Goal: Task Accomplishment & Management: Use online tool/utility

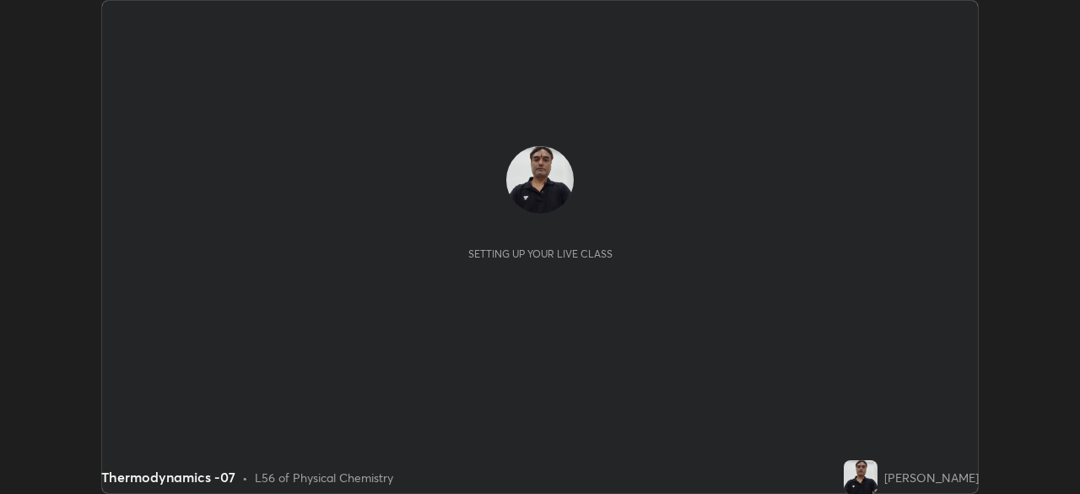
scroll to position [494, 1079]
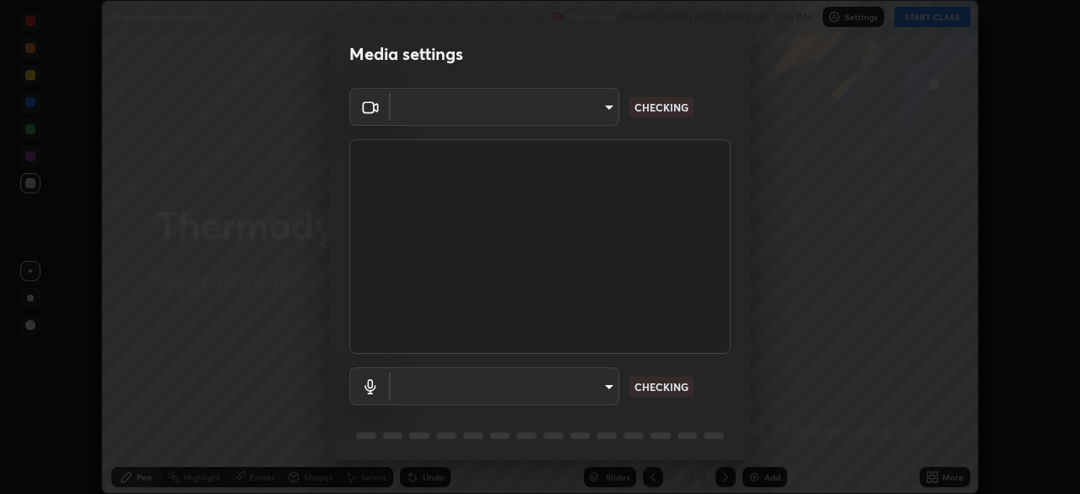
type input "0ea999b062c0169ebc0eaa7f6c9e51a1cd4caf8c3ca4c50b8d1178a1d63fce01"
type input "default"
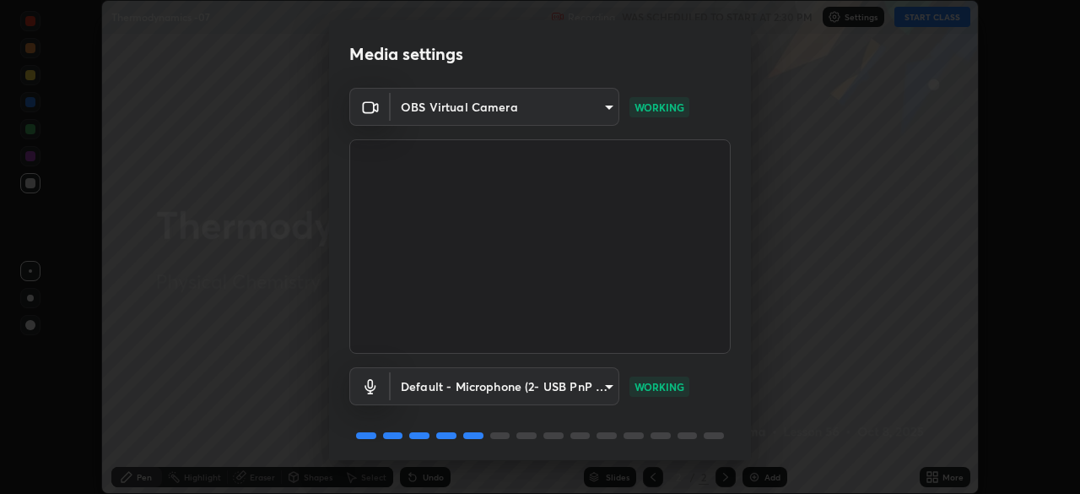
scroll to position [60, 0]
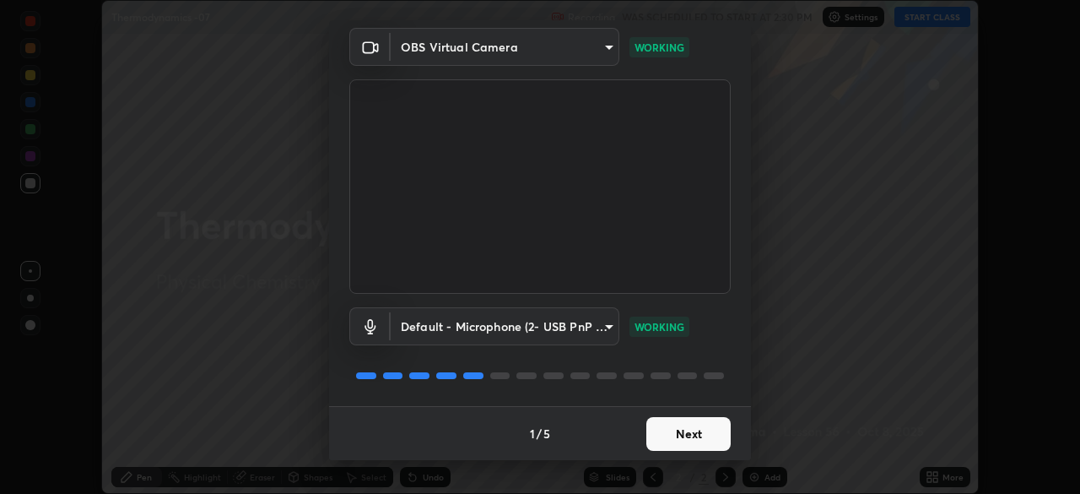
click at [667, 433] on button "Next" at bounding box center [688, 434] width 84 height 34
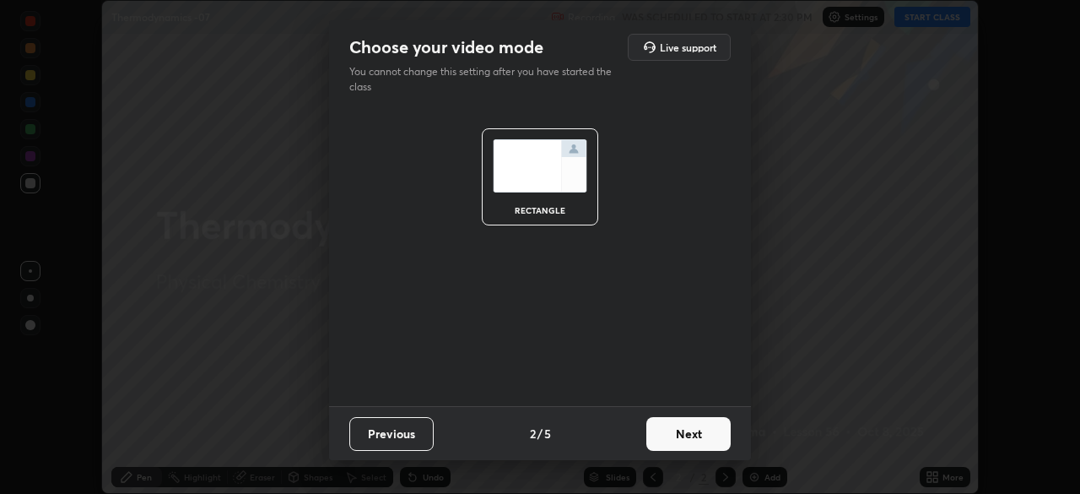
scroll to position [0, 0]
click at [672, 433] on button "Next" at bounding box center [688, 434] width 84 height 34
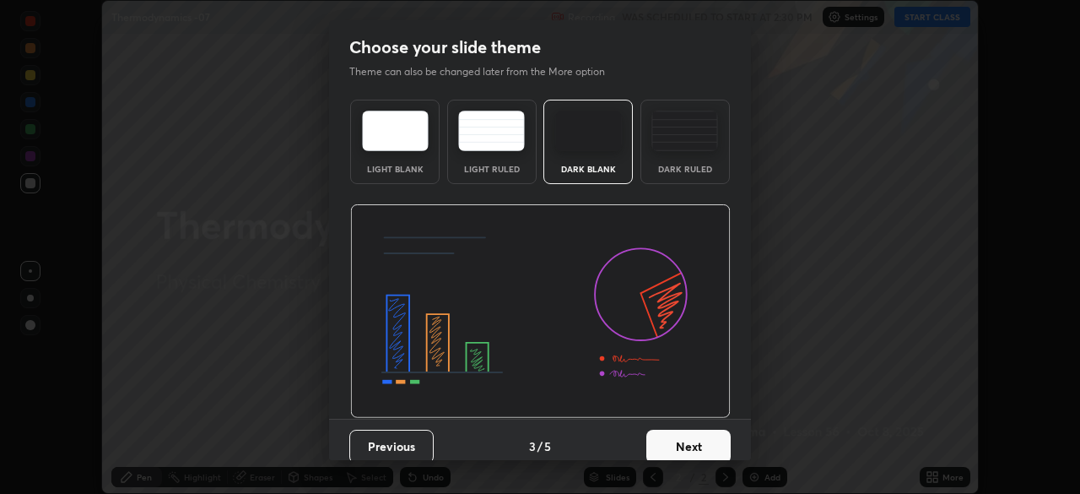
click at [676, 442] on button "Next" at bounding box center [688, 446] width 84 height 34
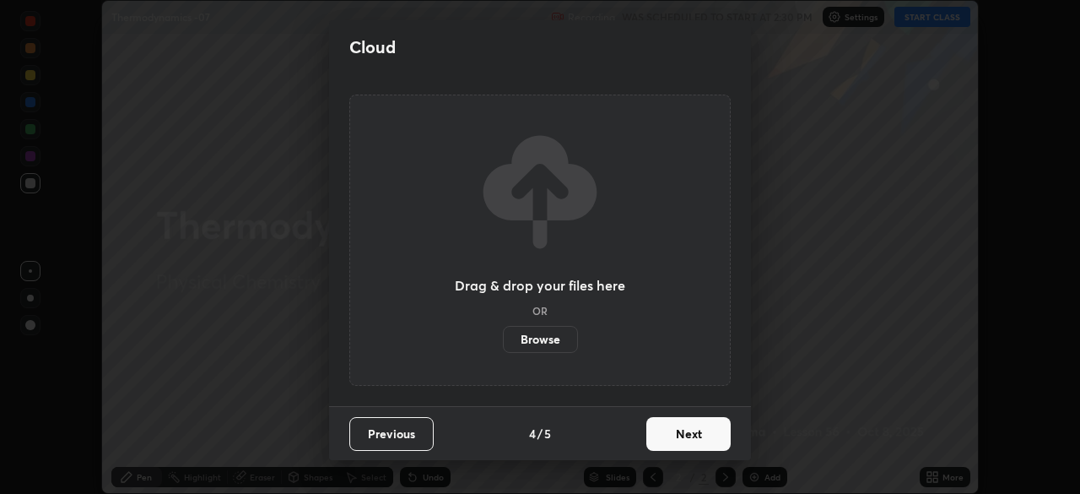
click at [670, 436] on button "Next" at bounding box center [688, 434] width 84 height 34
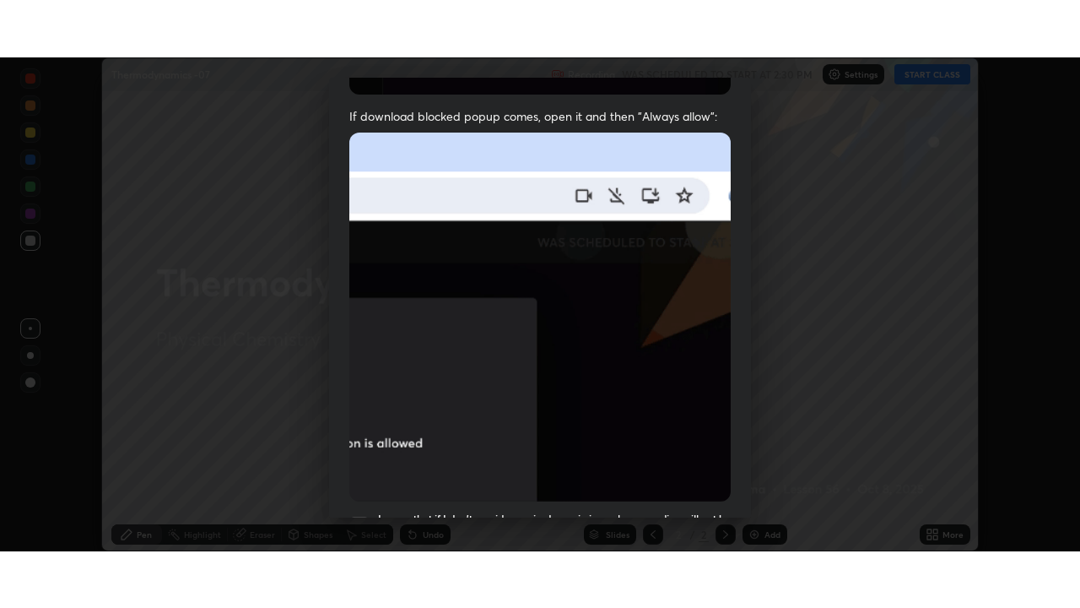
scroll to position [404, 0]
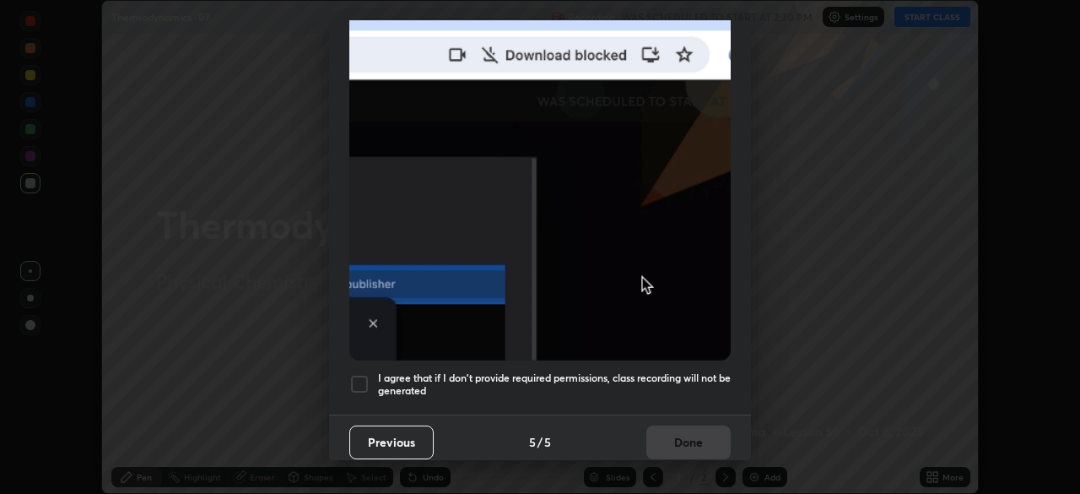
click at [359, 374] on div at bounding box center [359, 384] width 20 height 20
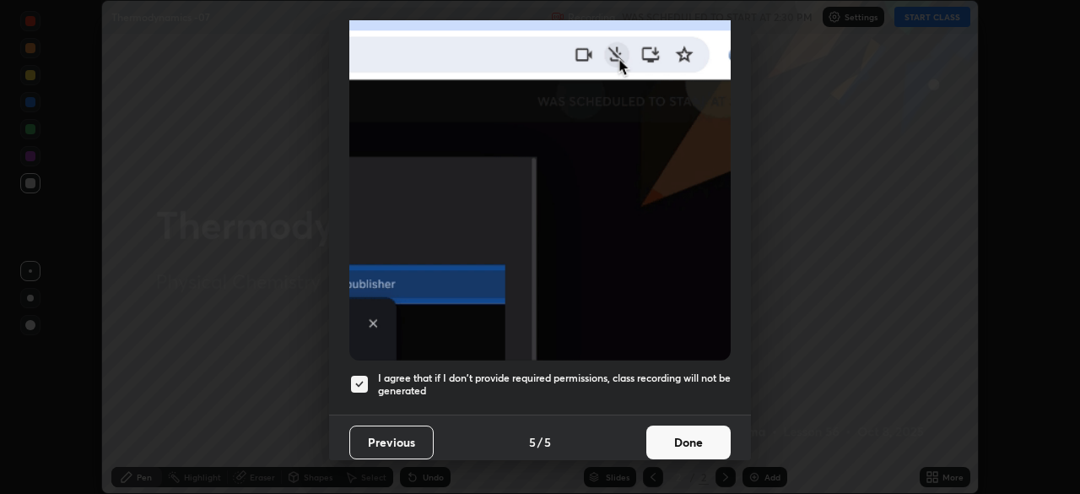
click at [673, 432] on button "Done" at bounding box center [688, 442] width 84 height 34
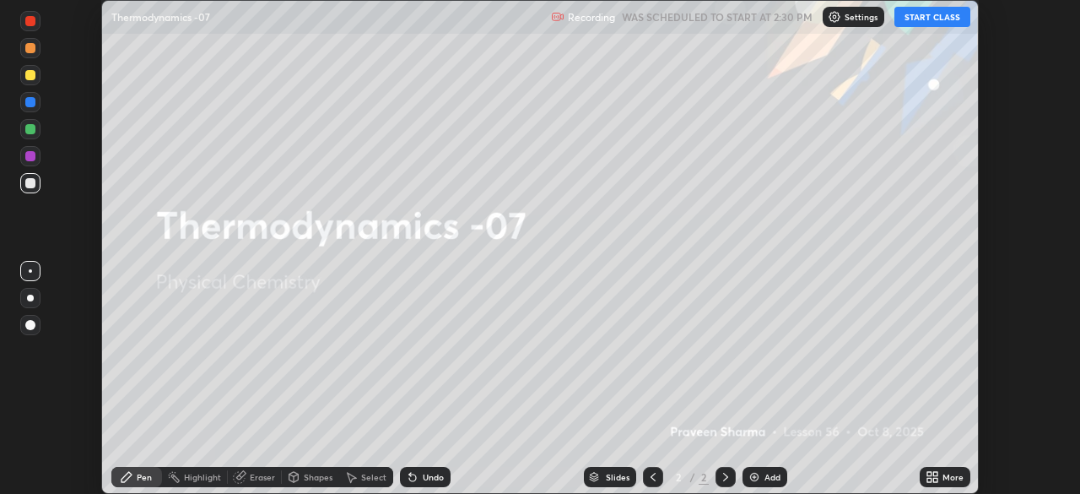
click at [934, 19] on button "START CLASS" at bounding box center [932, 17] width 76 height 20
click at [935, 478] on icon at bounding box center [935, 480] width 4 height 4
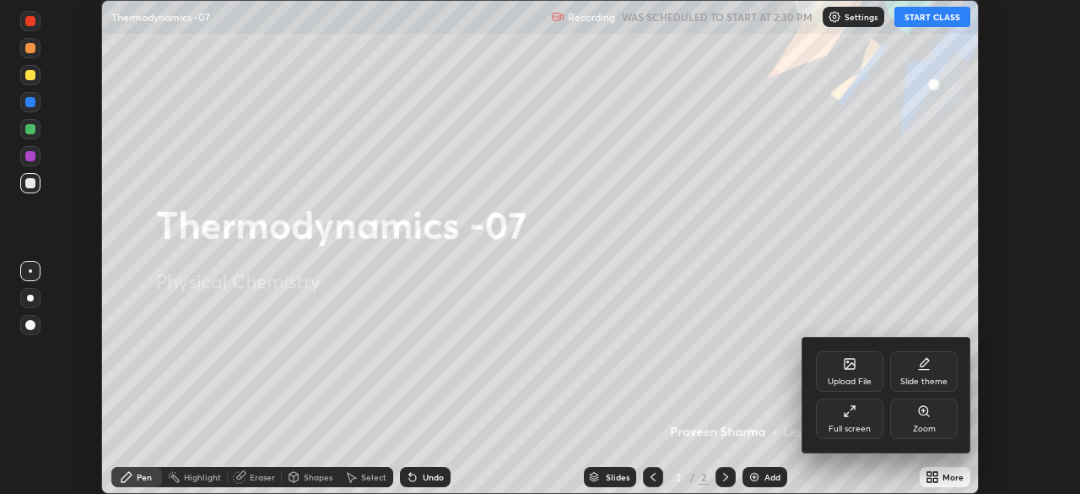
click at [851, 413] on icon at bounding box center [850, 411] width 14 height 14
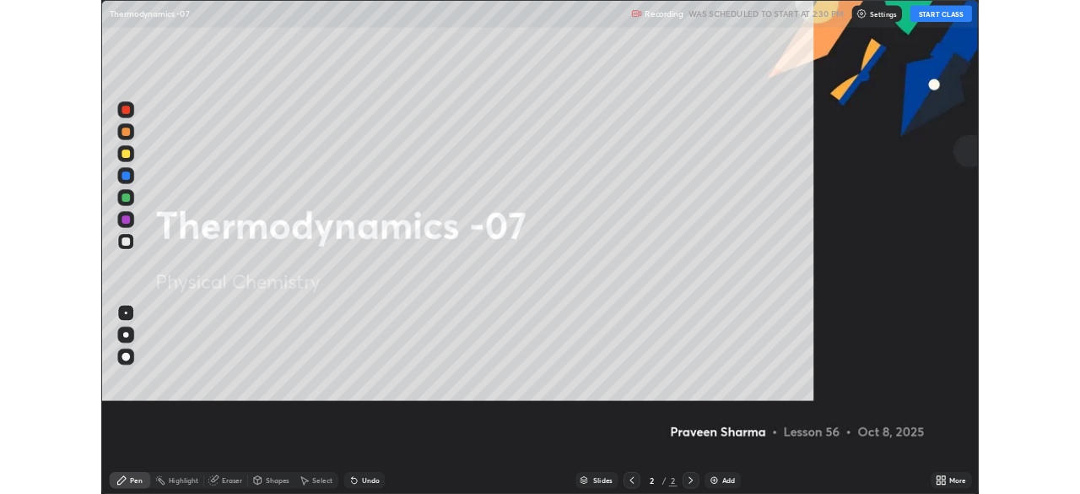
scroll to position [608, 1080]
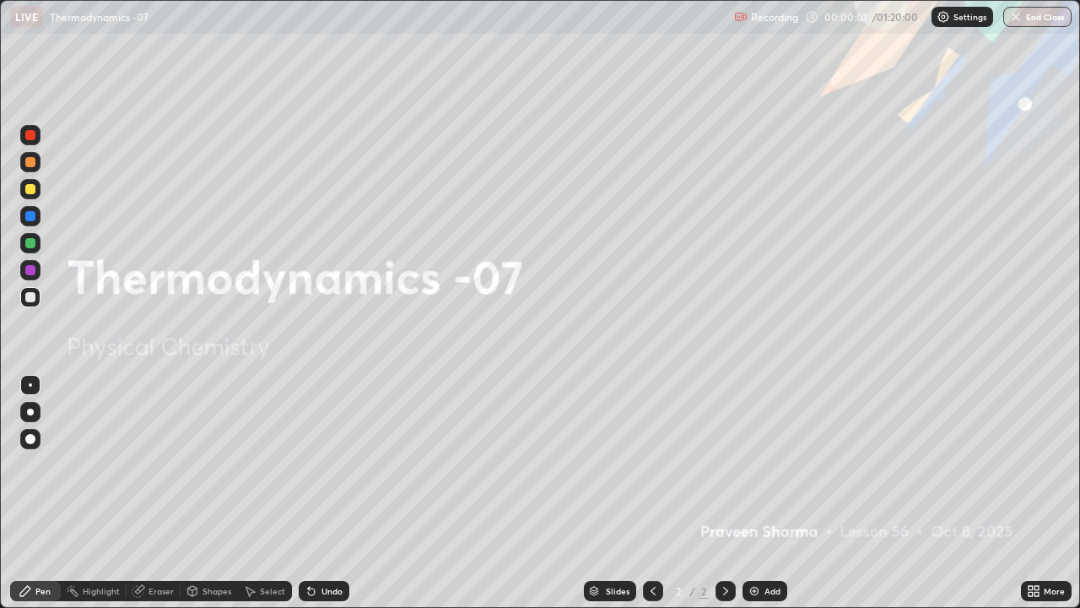
click at [764, 493] on div "Add" at bounding box center [772, 590] width 16 height 8
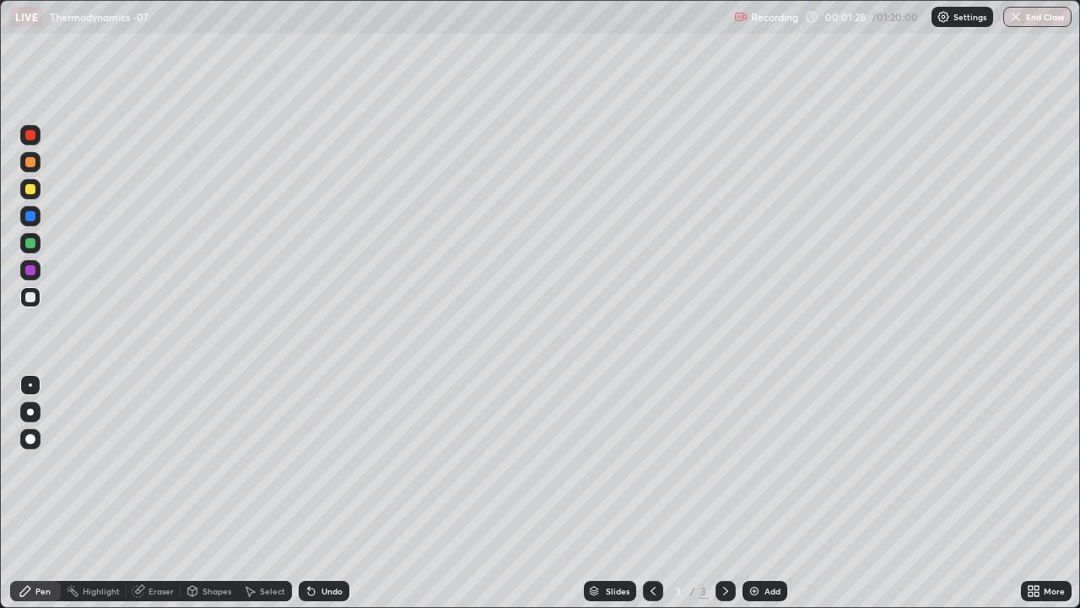
click at [315, 493] on icon at bounding box center [312, 591] width 14 height 14
click at [311, 493] on icon at bounding box center [311, 591] width 7 height 7
click at [309, 493] on icon at bounding box center [311, 591] width 7 height 7
click at [311, 493] on icon at bounding box center [312, 591] width 14 height 14
click at [327, 493] on div "Undo" at bounding box center [324, 591] width 51 height 20
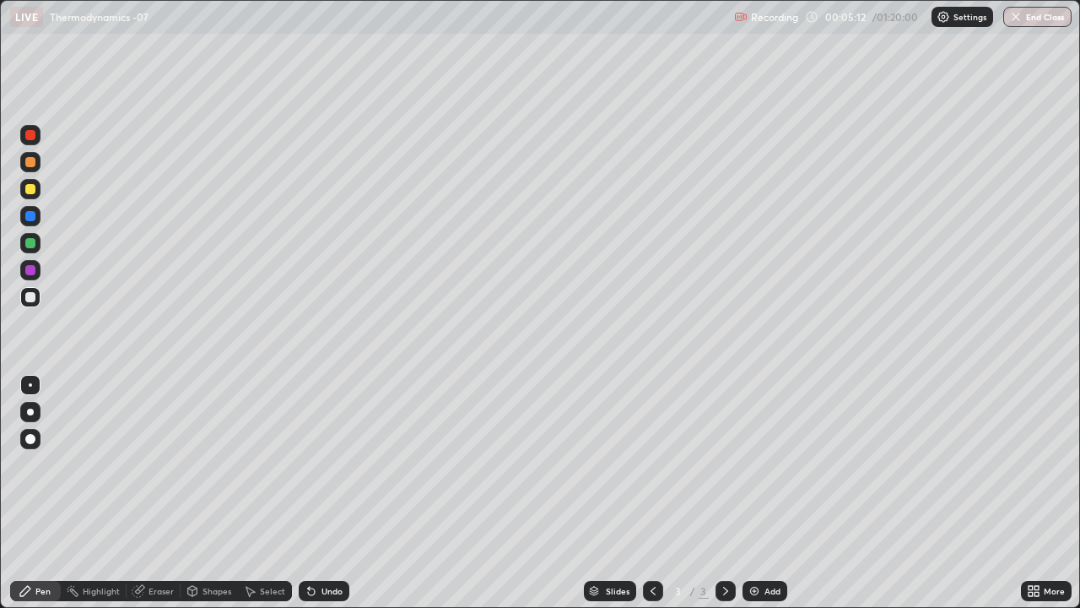
click at [332, 493] on div "Undo" at bounding box center [324, 591] width 51 height 20
click at [754, 493] on div "Add" at bounding box center [765, 591] width 45 height 20
click at [332, 493] on div "Undo" at bounding box center [331, 590] width 21 height 8
click at [337, 493] on div "Undo" at bounding box center [331, 590] width 21 height 8
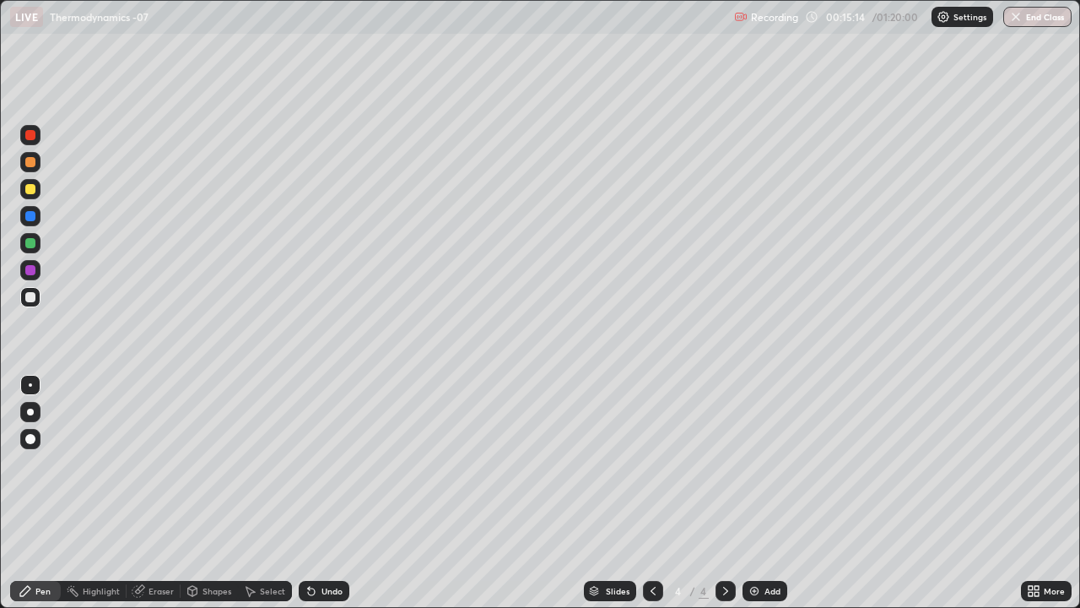
click at [342, 493] on div "Undo" at bounding box center [324, 591] width 51 height 20
click at [316, 493] on div "Undo" at bounding box center [324, 591] width 51 height 20
click at [327, 493] on div "Undo" at bounding box center [331, 590] width 21 height 8
click at [330, 493] on div "Undo" at bounding box center [331, 590] width 21 height 8
click at [317, 493] on div "Undo" at bounding box center [324, 591] width 51 height 20
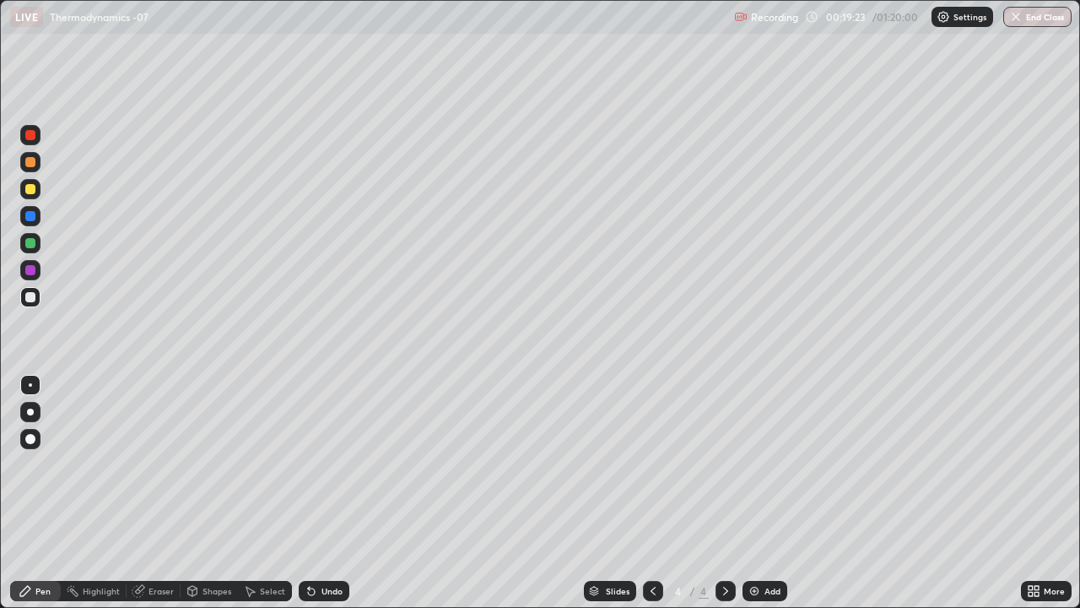
click at [764, 493] on div "Add" at bounding box center [772, 590] width 16 height 8
click at [651, 493] on icon at bounding box center [653, 591] width 14 height 14
click at [723, 493] on icon at bounding box center [725, 590] width 5 height 8
click at [648, 493] on icon at bounding box center [653, 591] width 14 height 14
click at [723, 493] on div at bounding box center [726, 591] width 20 height 20
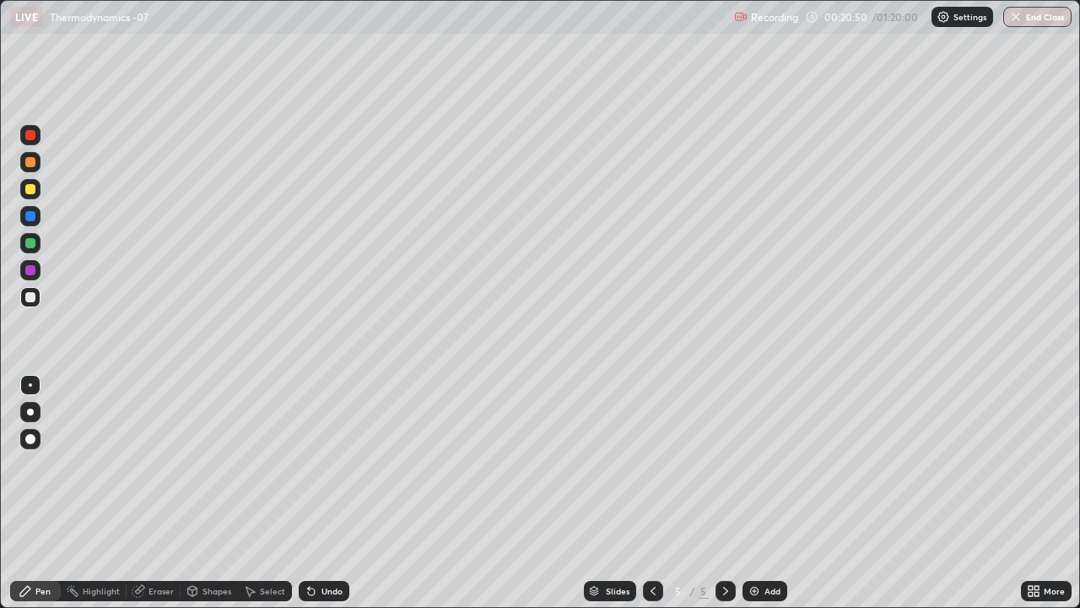
click at [651, 493] on icon at bounding box center [653, 591] width 14 height 14
click at [725, 493] on icon at bounding box center [726, 591] width 14 height 14
click at [646, 493] on div at bounding box center [653, 591] width 20 height 20
click at [721, 493] on icon at bounding box center [726, 591] width 14 height 14
click at [327, 493] on div "Undo" at bounding box center [331, 590] width 21 height 8
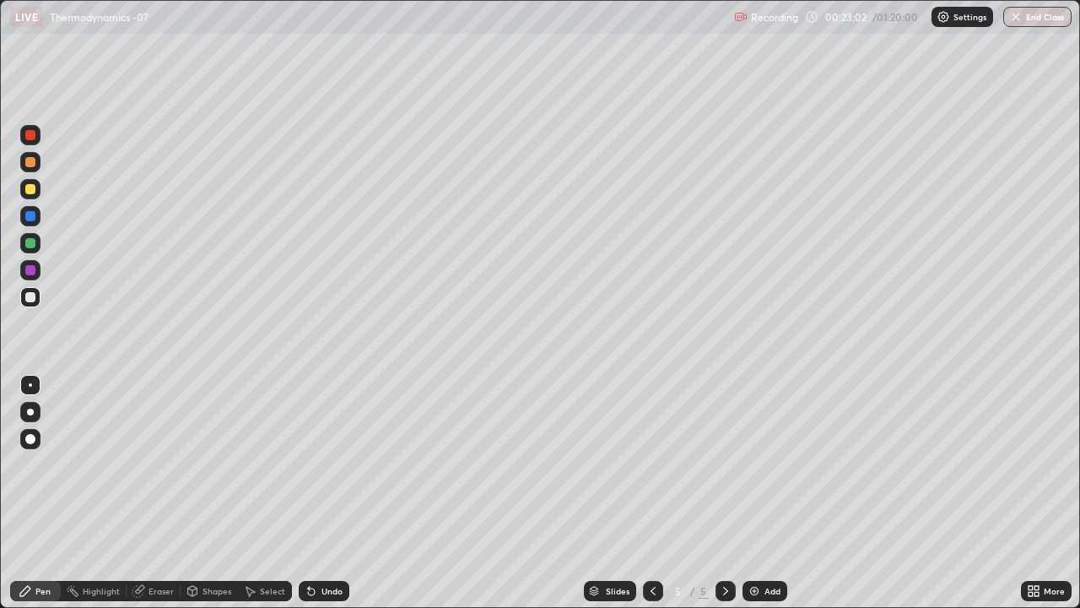
click at [332, 493] on div "Undo" at bounding box center [331, 590] width 21 height 8
click at [341, 493] on div "Undo" at bounding box center [324, 591] width 51 height 20
click at [342, 493] on div "Undo" at bounding box center [324, 591] width 51 height 20
click at [337, 493] on div "Undo" at bounding box center [331, 590] width 21 height 8
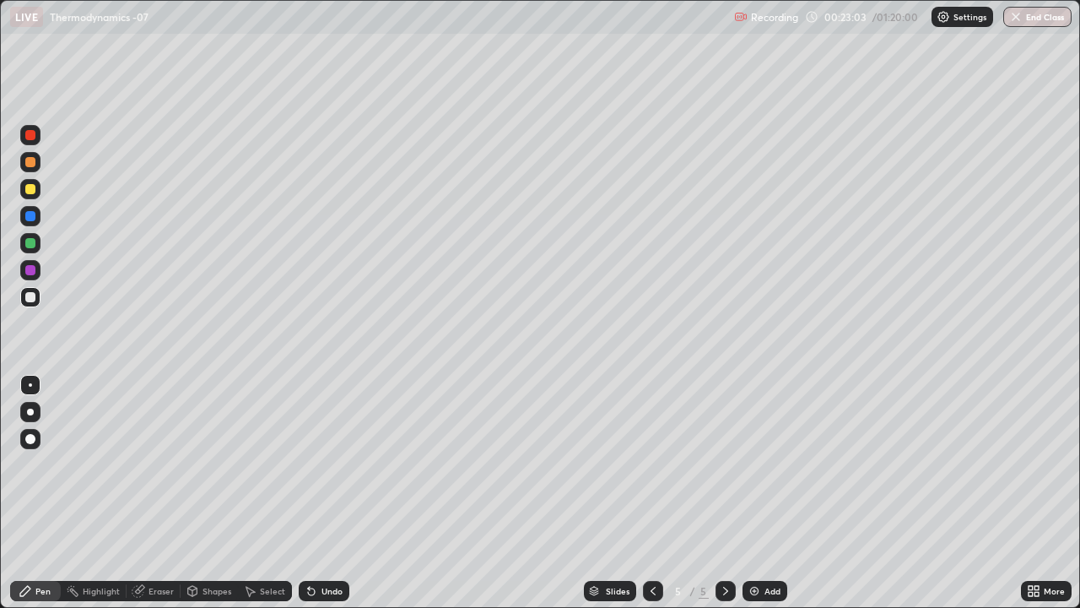
click at [332, 493] on div "Undo" at bounding box center [331, 590] width 21 height 8
click at [331, 493] on div "Undo" at bounding box center [331, 590] width 21 height 8
click at [332, 493] on div "Undo" at bounding box center [331, 590] width 21 height 8
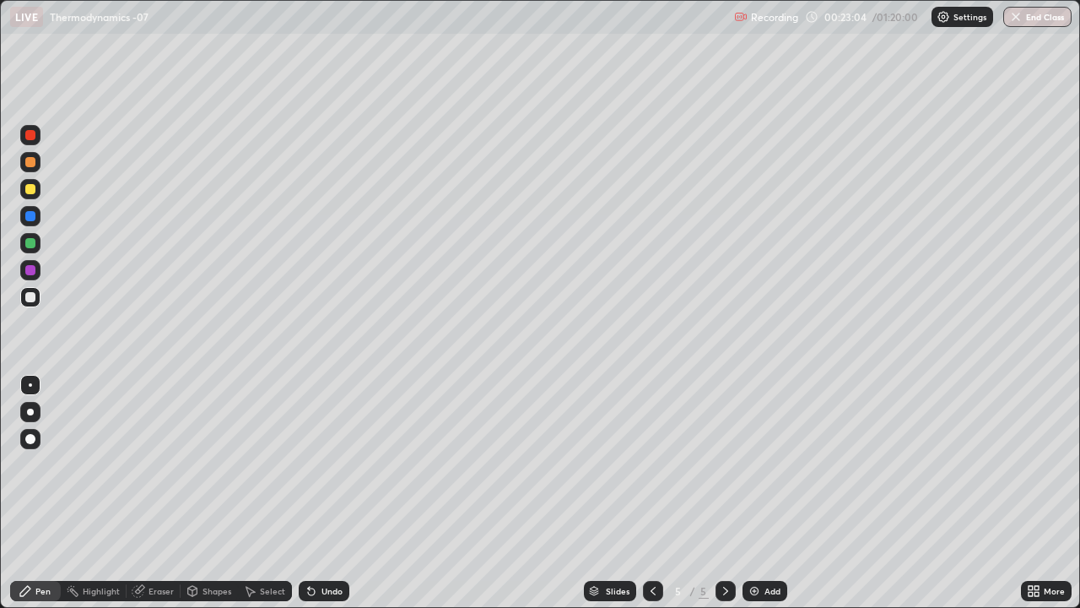
click at [334, 493] on div "Undo" at bounding box center [331, 590] width 21 height 8
click at [337, 493] on div "Undo" at bounding box center [331, 590] width 21 height 8
click at [324, 493] on div "Undo" at bounding box center [331, 590] width 21 height 8
click at [327, 493] on div "Undo" at bounding box center [324, 591] width 51 height 20
click at [724, 493] on icon at bounding box center [726, 591] width 14 height 14
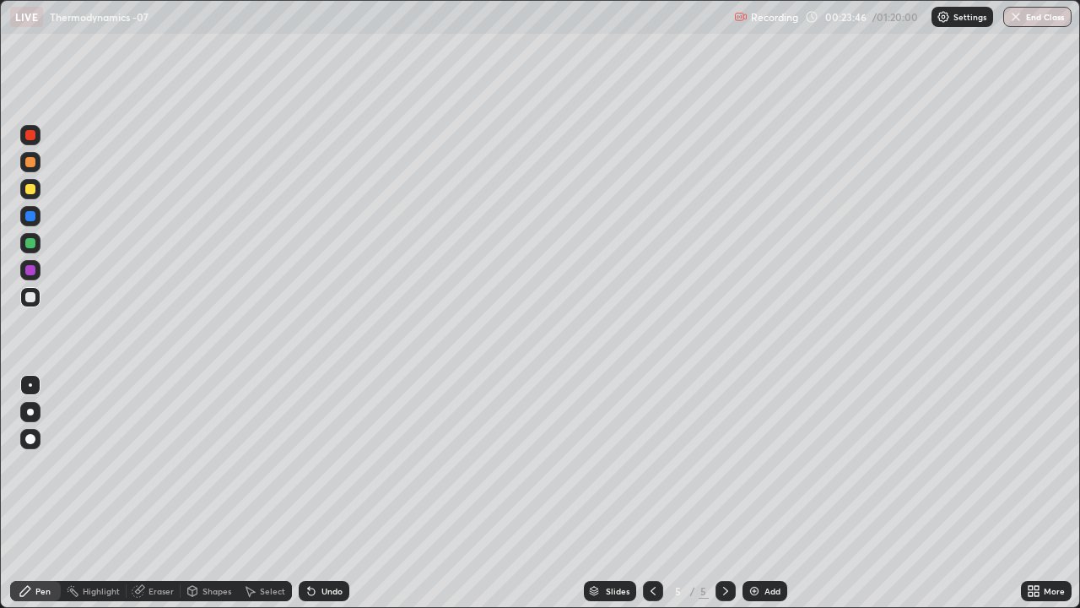
click at [762, 493] on div "Add" at bounding box center [765, 591] width 45 height 20
click at [651, 493] on div at bounding box center [653, 591] width 20 height 34
click at [724, 493] on icon at bounding box center [726, 591] width 14 height 14
click at [316, 493] on icon at bounding box center [312, 591] width 14 height 14
click at [316, 493] on div "Undo" at bounding box center [324, 591] width 51 height 20
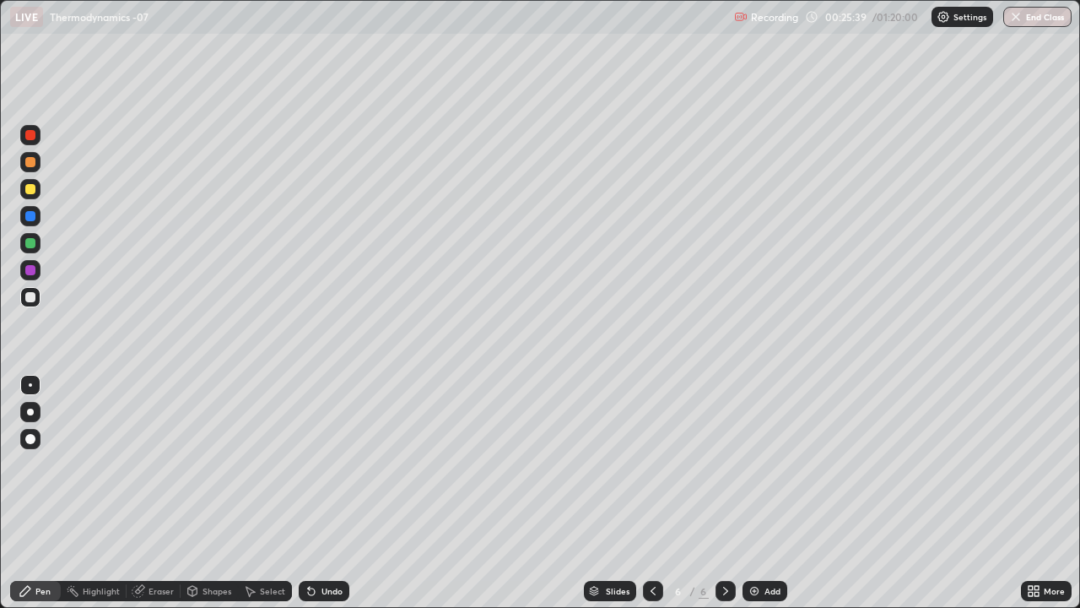
click at [343, 493] on div "Undo" at bounding box center [324, 591] width 51 height 20
click at [759, 493] on div "Add" at bounding box center [765, 591] width 45 height 20
click at [308, 493] on icon at bounding box center [309, 587] width 2 height 2
click at [754, 493] on img at bounding box center [755, 591] width 14 height 14
click at [317, 493] on div "Undo" at bounding box center [324, 591] width 51 height 20
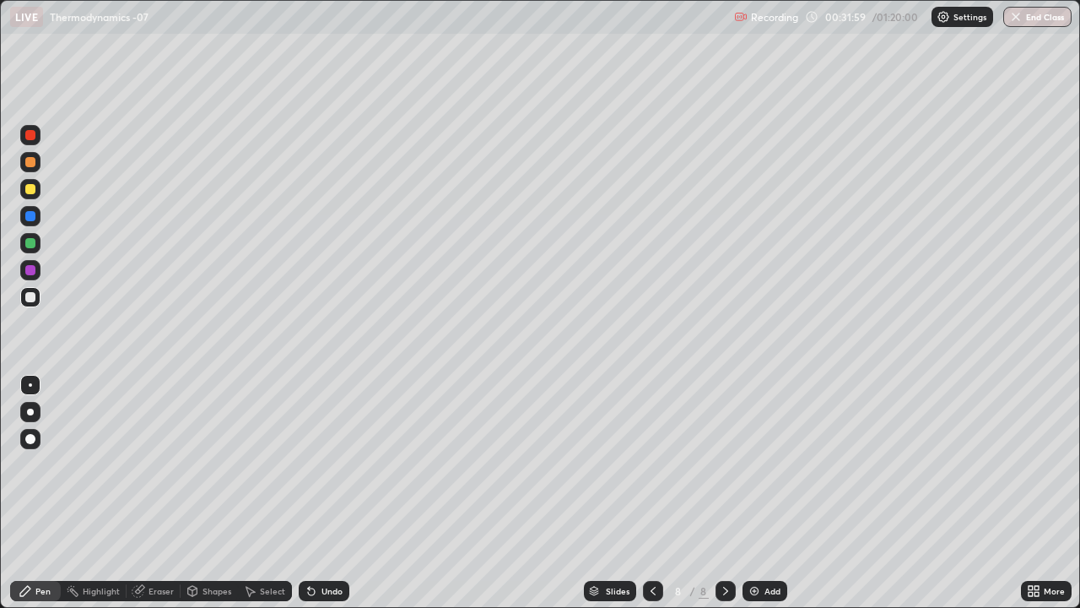
click at [313, 493] on icon at bounding box center [312, 591] width 14 height 14
click at [318, 493] on div "Undo" at bounding box center [324, 591] width 51 height 20
click at [31, 189] on div at bounding box center [30, 189] width 10 height 10
click at [322, 493] on div "Undo" at bounding box center [331, 590] width 21 height 8
click at [308, 493] on icon at bounding box center [311, 591] width 7 height 7
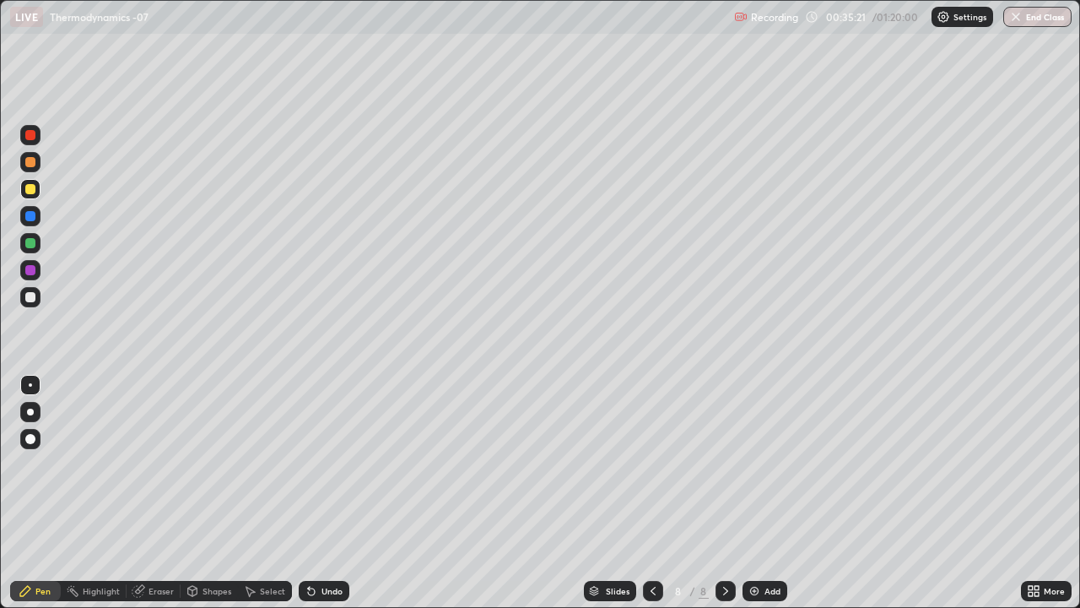
click at [311, 493] on icon at bounding box center [312, 591] width 14 height 14
click at [308, 493] on icon at bounding box center [309, 587] width 2 height 2
click at [314, 493] on icon at bounding box center [312, 591] width 14 height 14
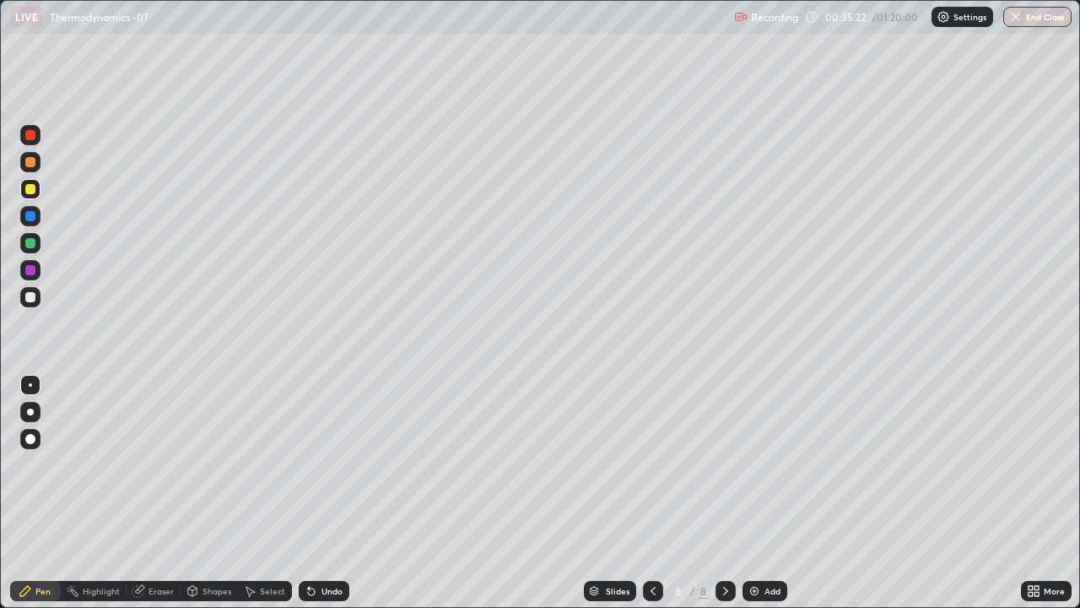
click at [308, 493] on icon at bounding box center [309, 587] width 2 height 2
click at [318, 493] on div "Undo" at bounding box center [324, 591] width 51 height 20
click at [32, 295] on div at bounding box center [30, 297] width 10 height 10
click at [751, 493] on img at bounding box center [755, 591] width 14 height 14
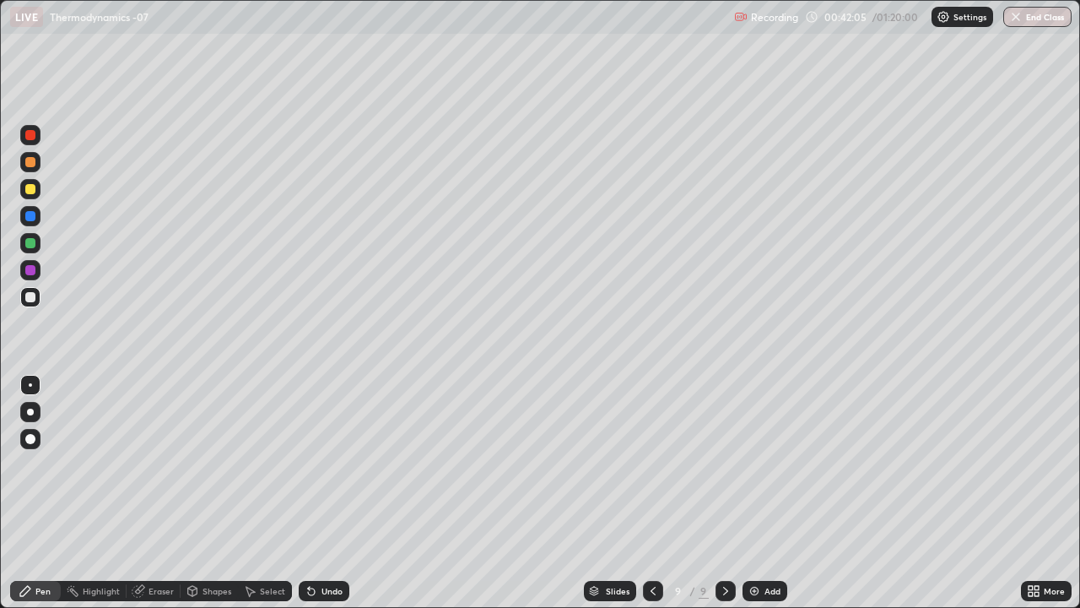
click at [36, 196] on div at bounding box center [30, 189] width 20 height 20
click at [314, 493] on icon at bounding box center [312, 591] width 14 height 14
click at [316, 493] on div "Undo" at bounding box center [324, 591] width 51 height 20
click at [755, 493] on img at bounding box center [755, 591] width 14 height 14
click at [39, 294] on div at bounding box center [30, 297] width 20 height 20
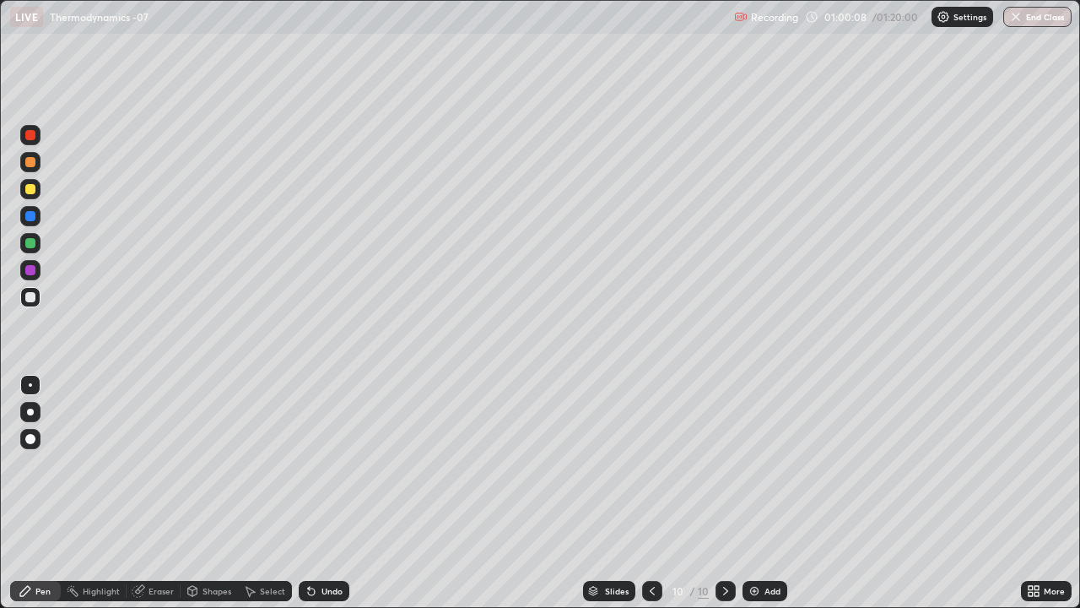
click at [311, 493] on icon at bounding box center [312, 591] width 14 height 14
click at [766, 493] on div "Add" at bounding box center [772, 590] width 16 height 8
click at [333, 493] on div "Undo" at bounding box center [331, 590] width 21 height 8
click at [37, 195] on div at bounding box center [30, 189] width 20 height 20
click at [37, 293] on div at bounding box center [30, 297] width 20 height 20
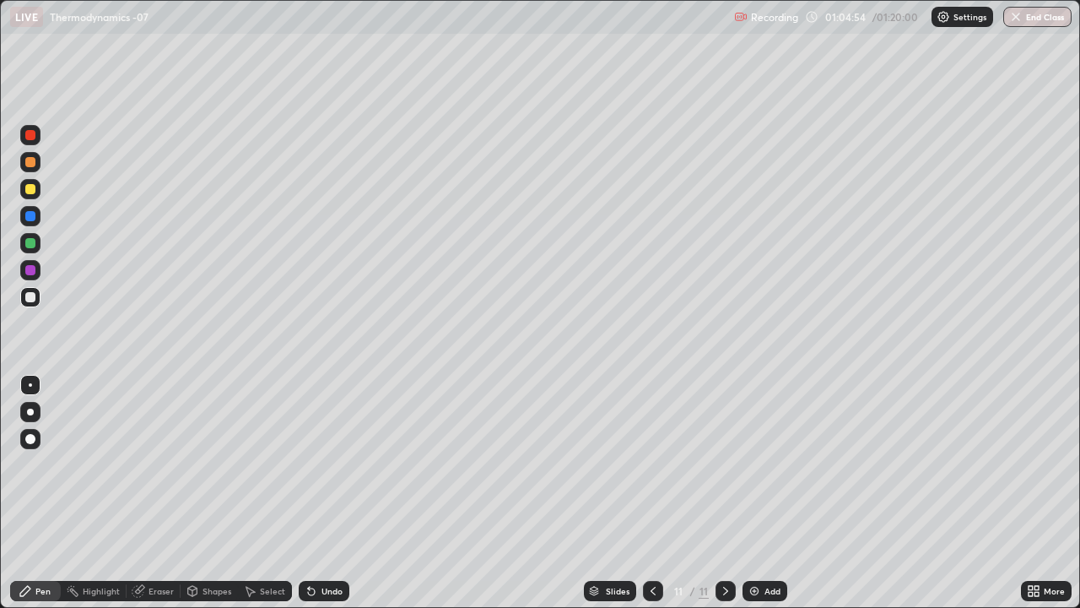
click at [332, 493] on div "Undo" at bounding box center [324, 591] width 51 height 20
click at [305, 493] on icon at bounding box center [312, 591] width 14 height 14
click at [30, 190] on div at bounding box center [30, 189] width 10 height 10
click at [336, 493] on div "Undo" at bounding box center [331, 590] width 21 height 8
click at [332, 493] on div "Undo" at bounding box center [324, 591] width 51 height 20
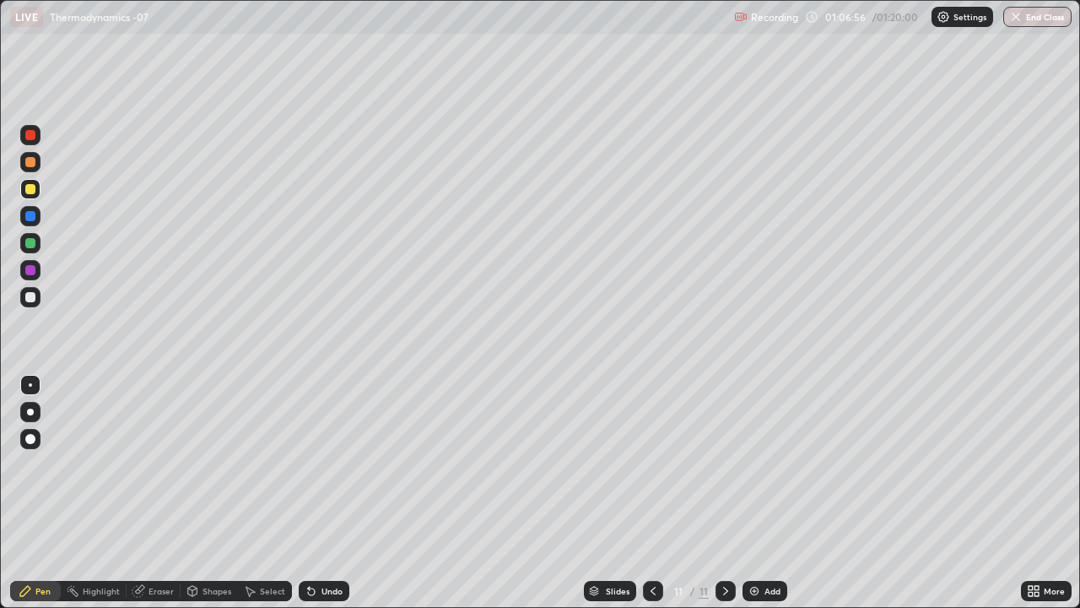
click at [30, 299] on div at bounding box center [30, 297] width 10 height 10
click at [761, 493] on div "Add" at bounding box center [765, 591] width 45 height 20
click at [326, 493] on div "Undo" at bounding box center [324, 591] width 51 height 20
click at [31, 189] on div at bounding box center [30, 189] width 10 height 10
click at [26, 297] on div at bounding box center [30, 297] width 10 height 10
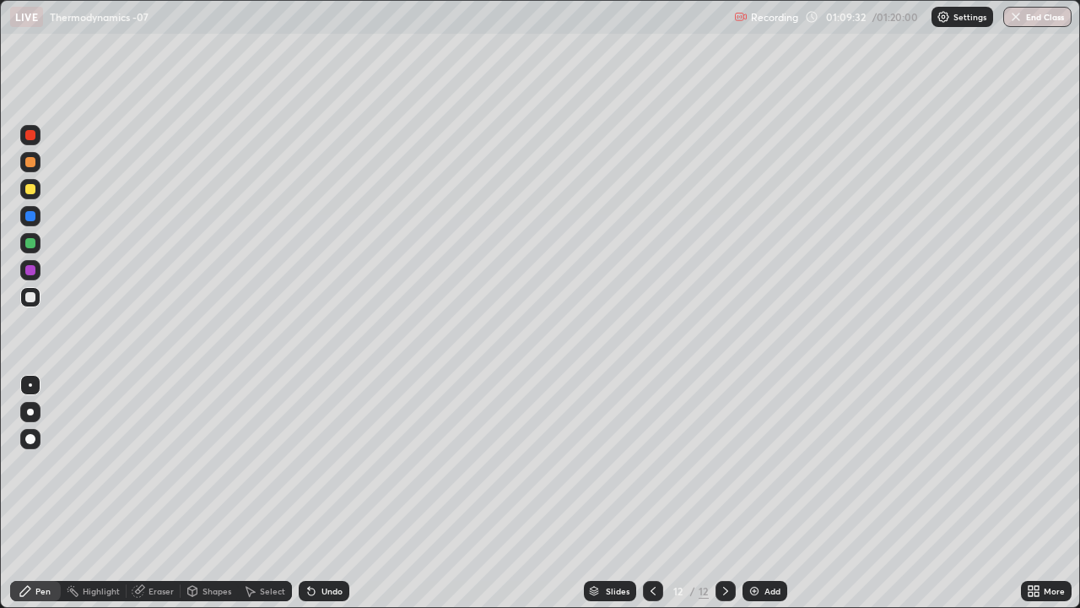
click at [325, 493] on div "Undo" at bounding box center [331, 590] width 21 height 8
click at [328, 493] on div "Undo" at bounding box center [331, 590] width 21 height 8
click at [327, 493] on div "Undo" at bounding box center [331, 590] width 21 height 8
click at [328, 493] on div "Undo" at bounding box center [331, 590] width 21 height 8
click at [25, 191] on div at bounding box center [30, 189] width 10 height 10
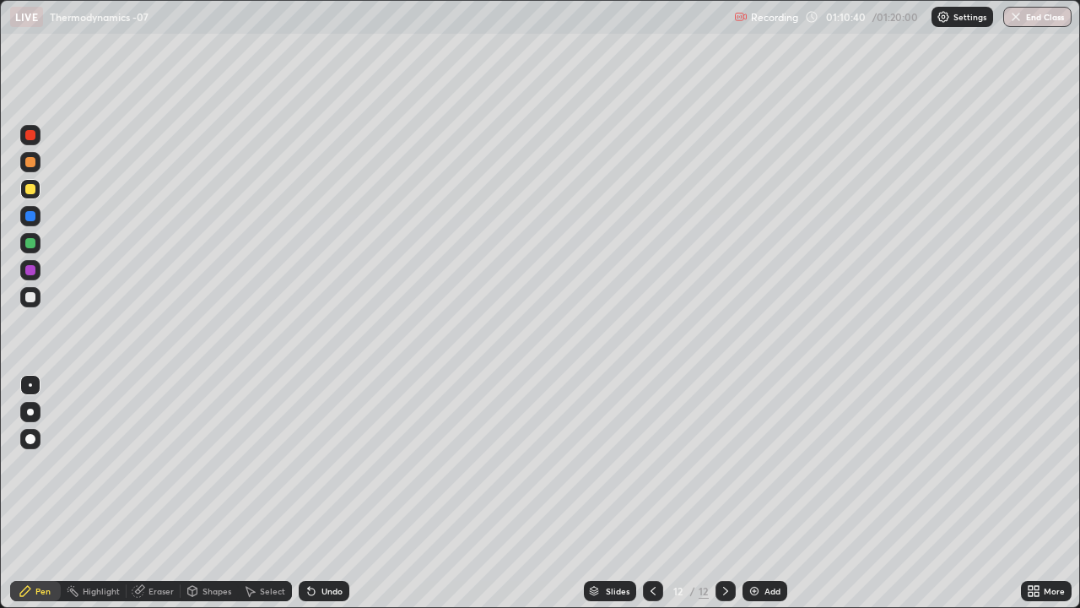
click at [651, 493] on icon at bounding box center [653, 590] width 5 height 8
click at [726, 493] on icon at bounding box center [726, 591] width 14 height 14
click at [39, 294] on div at bounding box center [30, 297] width 20 height 20
click at [142, 493] on icon at bounding box center [139, 591] width 14 height 14
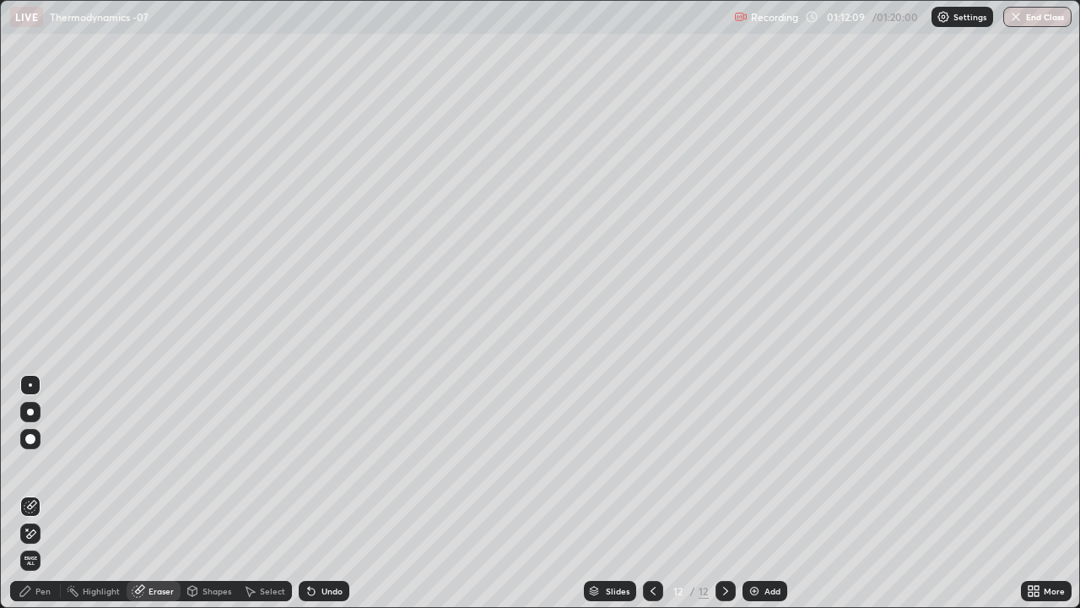
click at [41, 493] on div "Pen" at bounding box center [42, 590] width 15 height 8
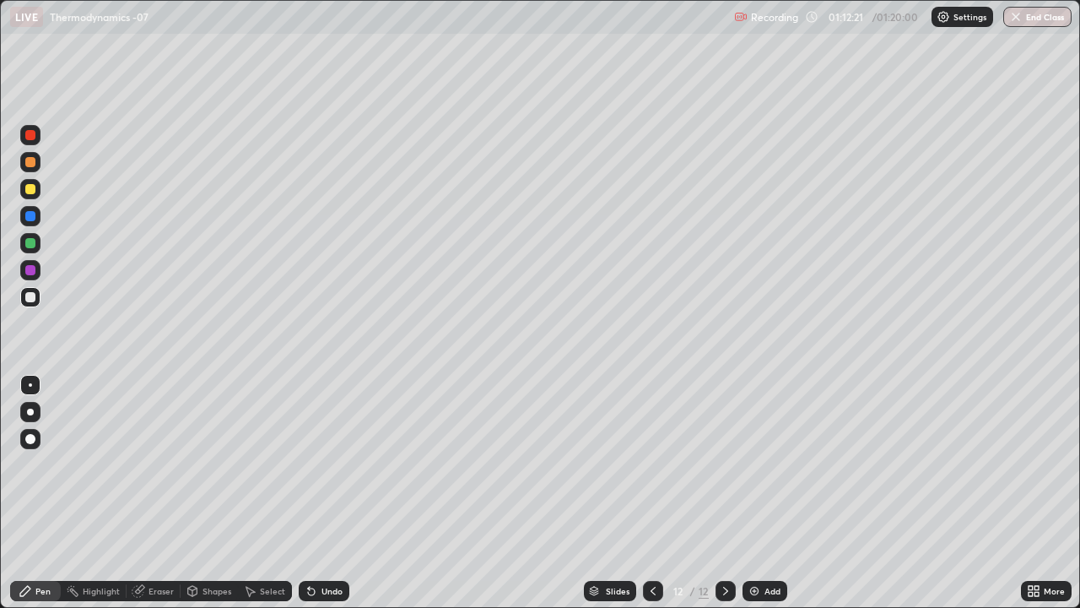
click at [651, 493] on div at bounding box center [653, 591] width 20 height 20
click at [725, 493] on icon at bounding box center [726, 591] width 14 height 14
click at [724, 493] on icon at bounding box center [726, 591] width 14 height 14
click at [753, 493] on img at bounding box center [755, 591] width 14 height 14
click at [149, 493] on div "Eraser" at bounding box center [161, 590] width 25 height 8
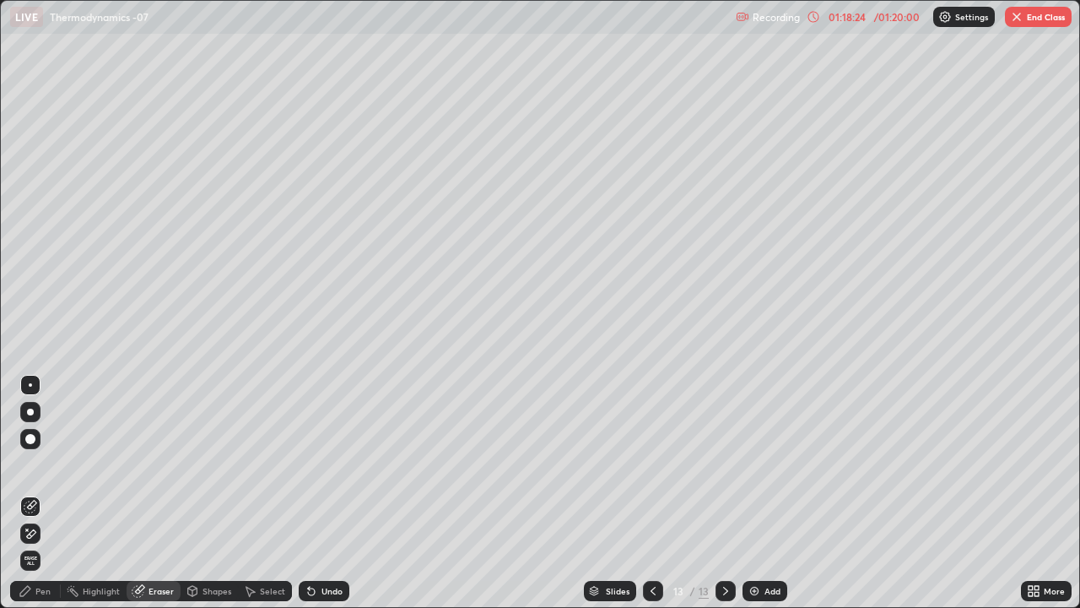
click at [50, 493] on div "Pen" at bounding box center [42, 590] width 15 height 8
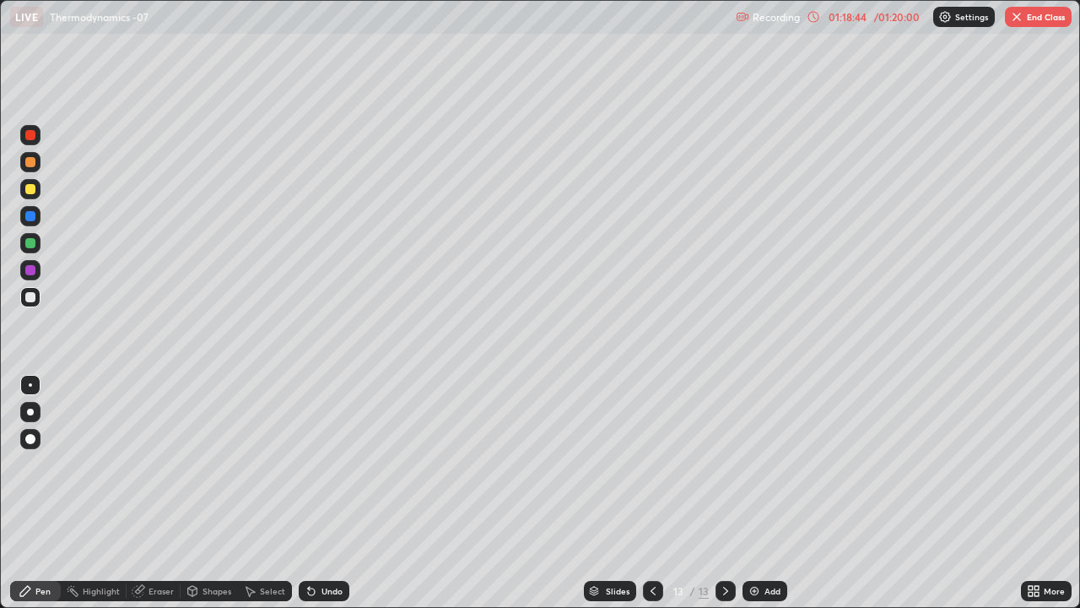
click at [321, 493] on div "Undo" at bounding box center [331, 590] width 21 height 8
click at [323, 493] on div "Undo" at bounding box center [331, 590] width 21 height 8
click at [830, 21] on div "01:19:25" at bounding box center [847, 17] width 47 height 10
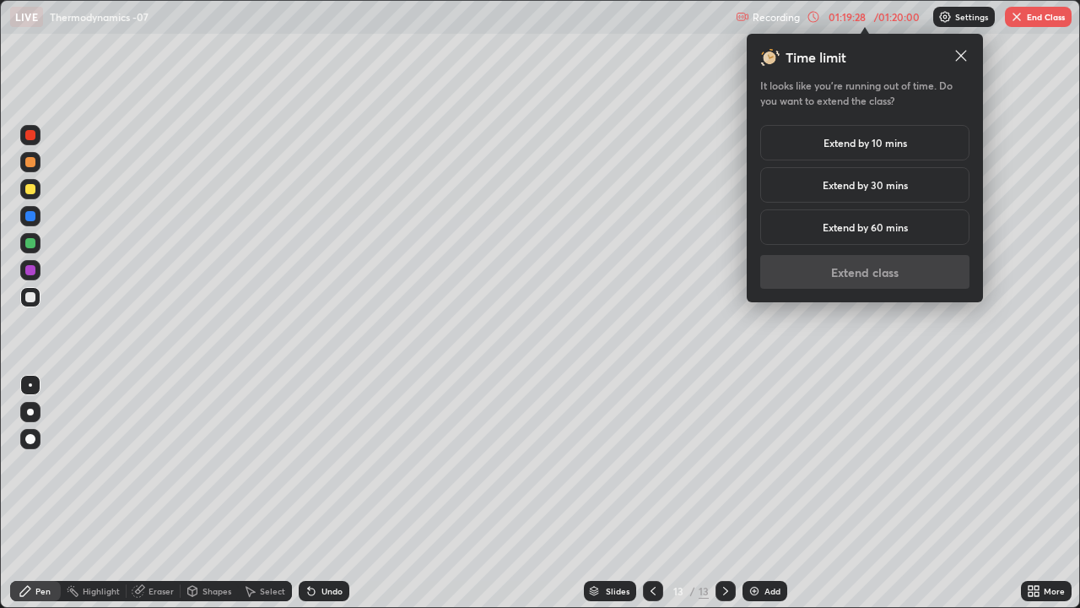
click at [893, 187] on h5 "Extend by 30 mins" at bounding box center [865, 184] width 85 height 15
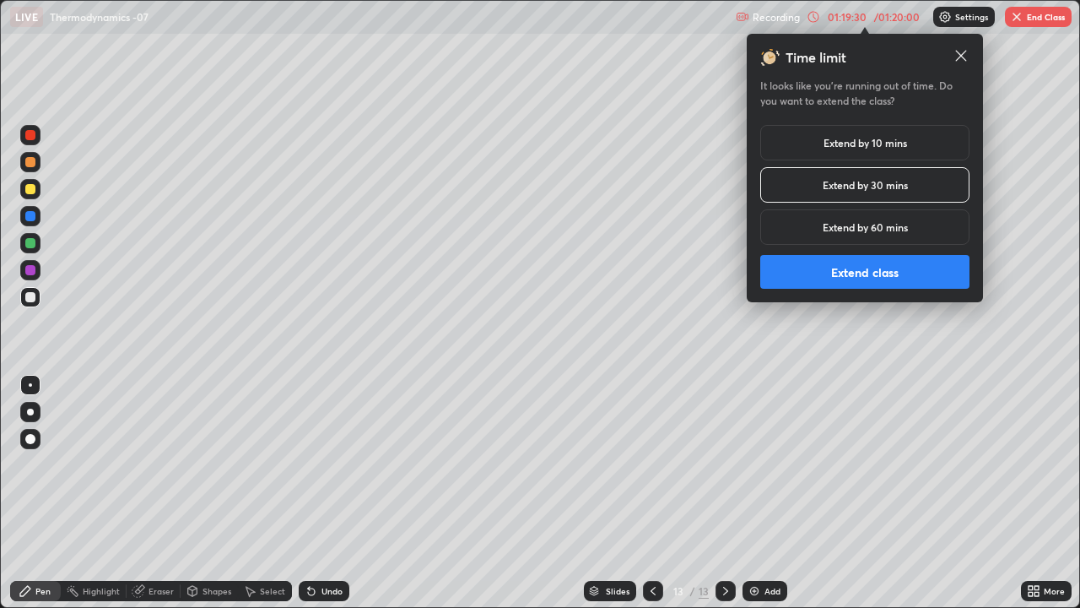
click at [895, 146] on h5 "Extend by 10 mins" at bounding box center [866, 142] width 84 height 15
click at [874, 273] on button "Extend class" at bounding box center [864, 272] width 209 height 34
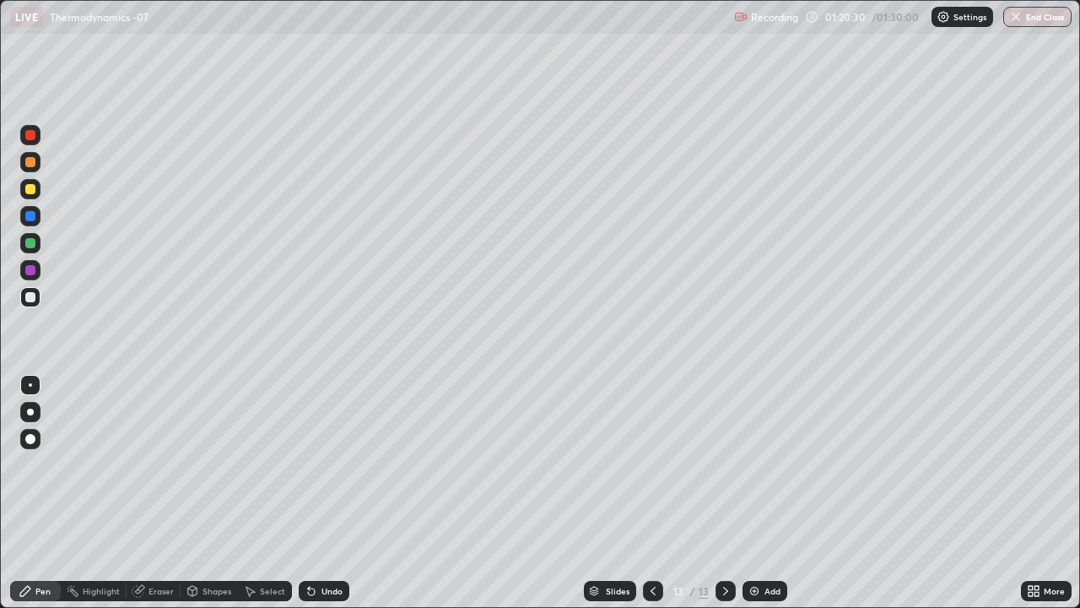
click at [311, 493] on icon at bounding box center [311, 591] width 7 height 7
click at [29, 190] on div at bounding box center [30, 189] width 10 height 10
click at [751, 493] on img at bounding box center [755, 591] width 14 height 14
click at [31, 296] on div at bounding box center [30, 297] width 10 height 10
click at [32, 242] on div at bounding box center [30, 243] width 10 height 10
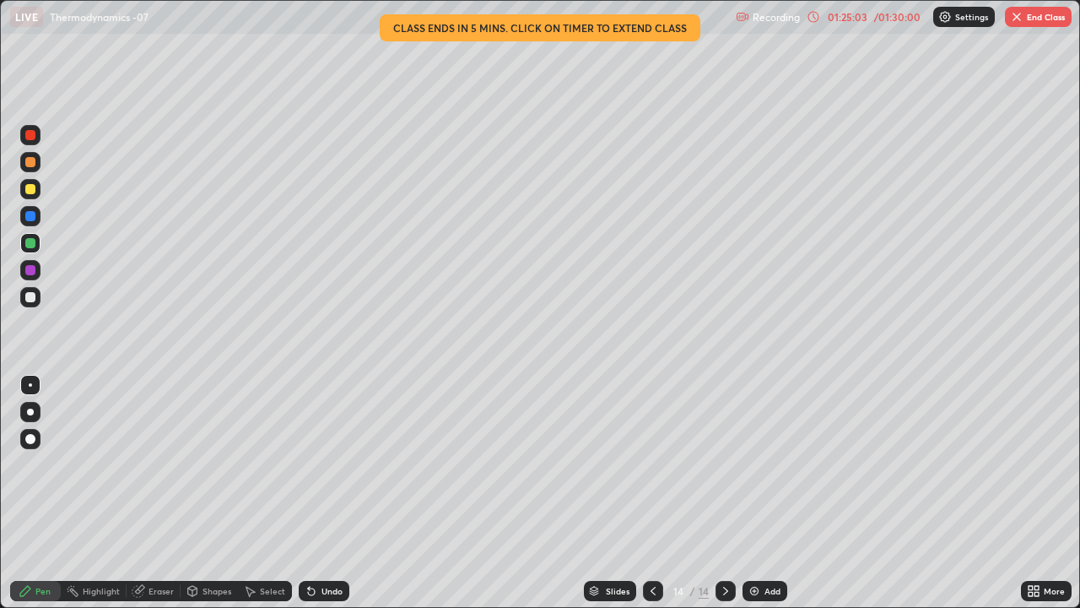
click at [862, 19] on div "01:25:03" at bounding box center [847, 17] width 47 height 10
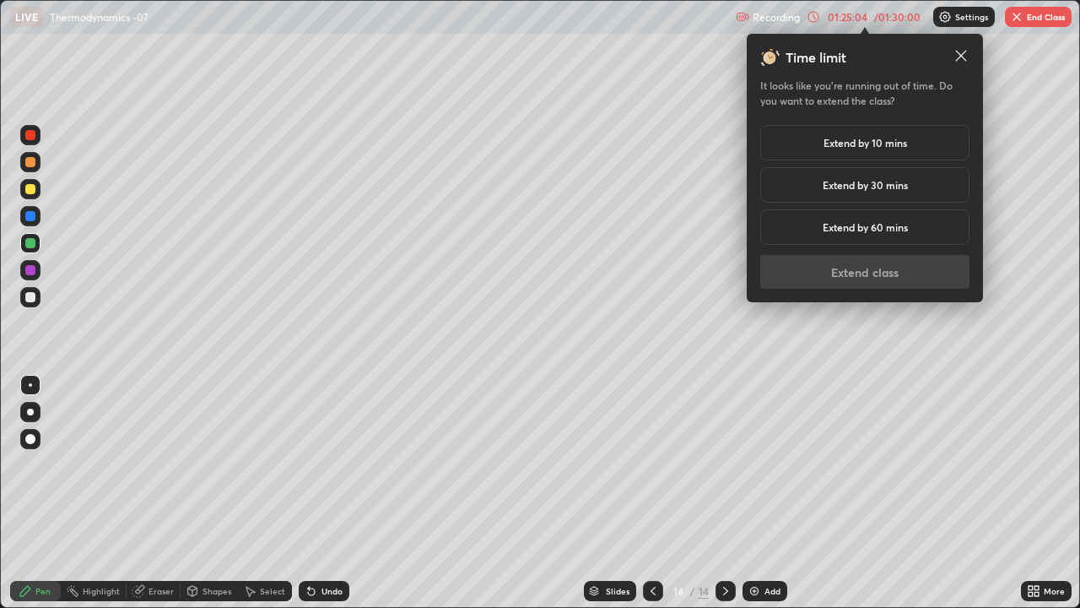
click at [844, 143] on h5 "Extend by 10 mins" at bounding box center [866, 142] width 84 height 15
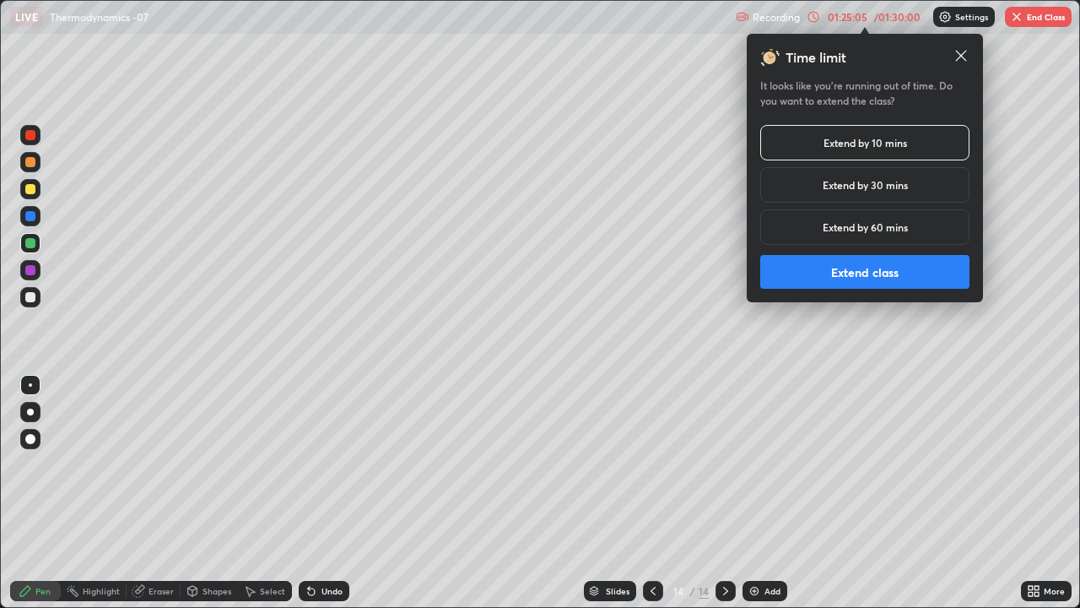
click at [833, 273] on button "Extend class" at bounding box center [864, 272] width 209 height 34
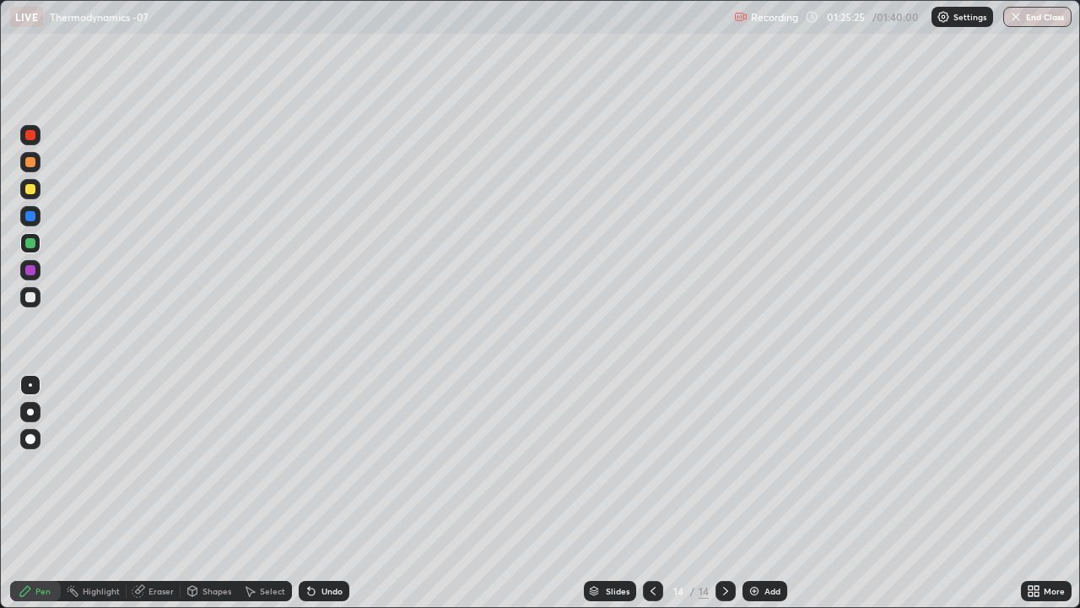
click at [328, 493] on div "Undo" at bounding box center [331, 590] width 21 height 8
click at [35, 187] on div at bounding box center [30, 189] width 10 height 10
click at [155, 493] on div "Eraser" at bounding box center [161, 590] width 25 height 8
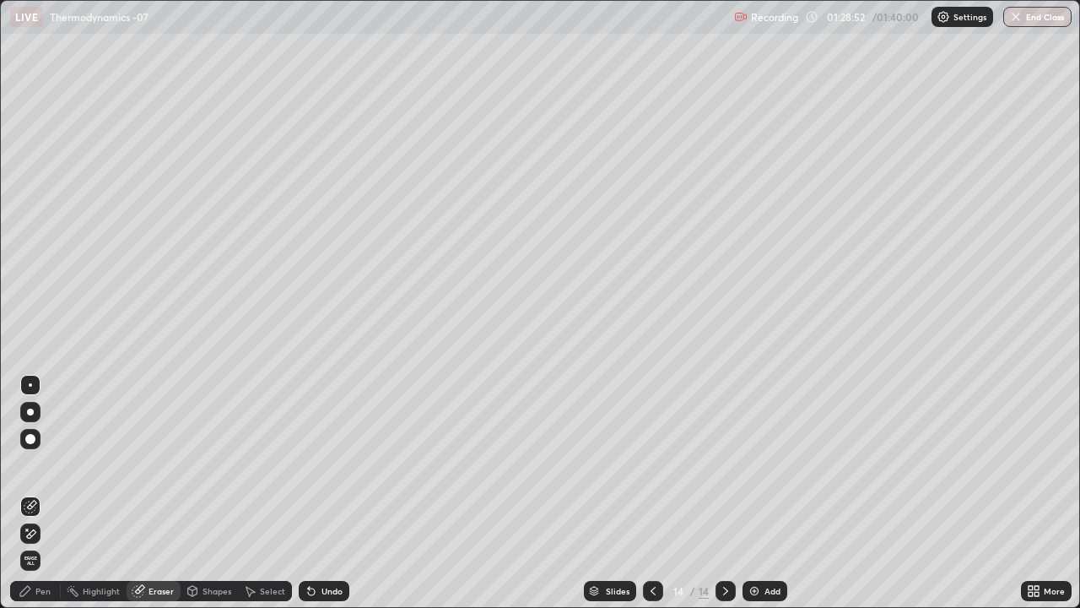
click at [45, 493] on div "Pen" at bounding box center [42, 590] width 15 height 8
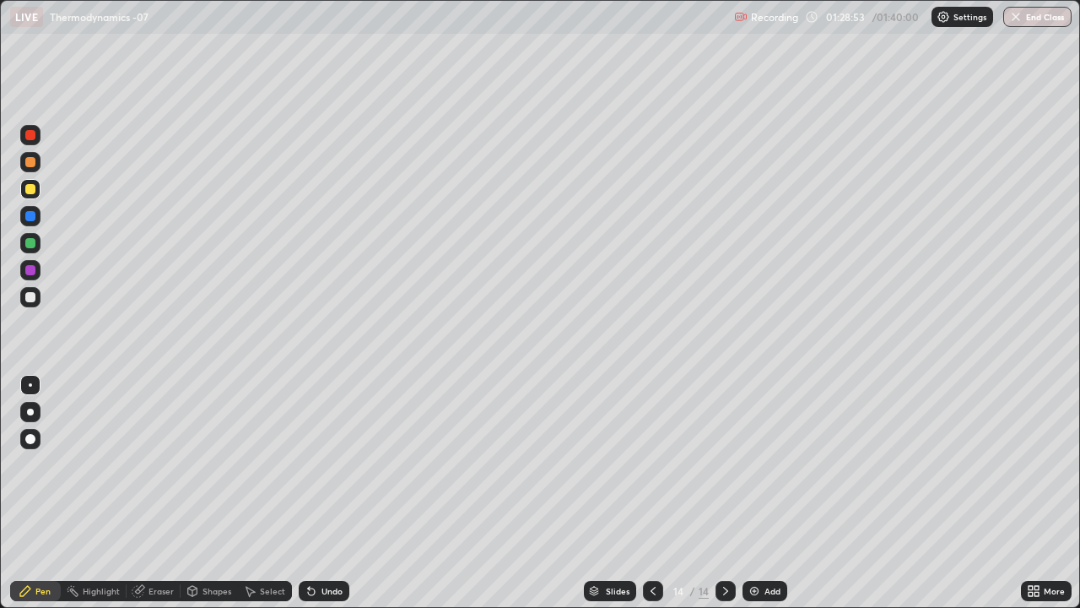
click at [30, 294] on div at bounding box center [30, 297] width 10 height 10
click at [1031, 20] on button "End Class" at bounding box center [1037, 17] width 68 height 20
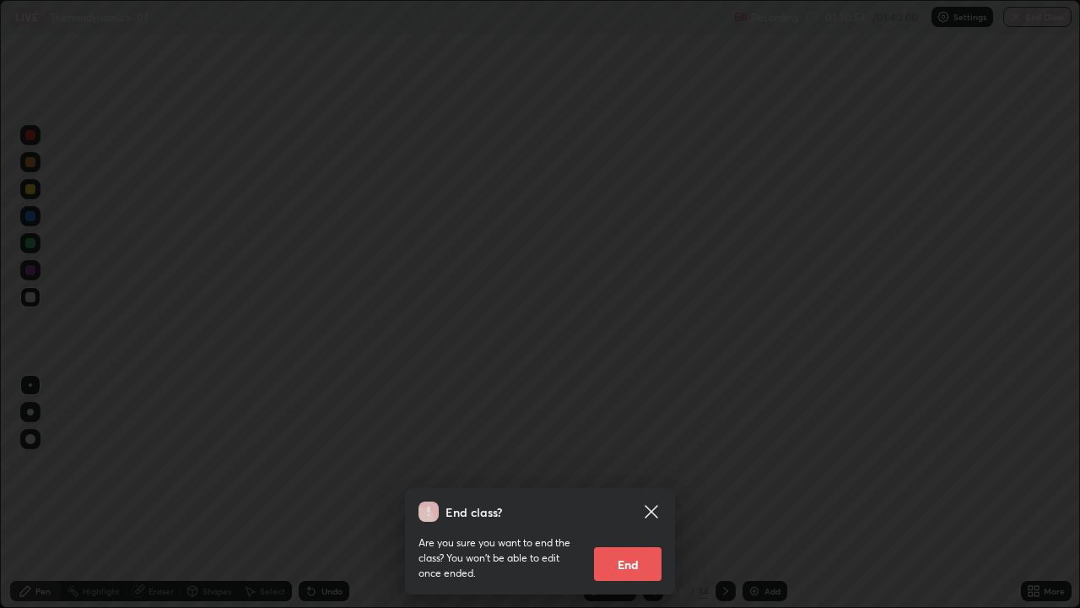
click at [629, 493] on button "End" at bounding box center [628, 564] width 68 height 34
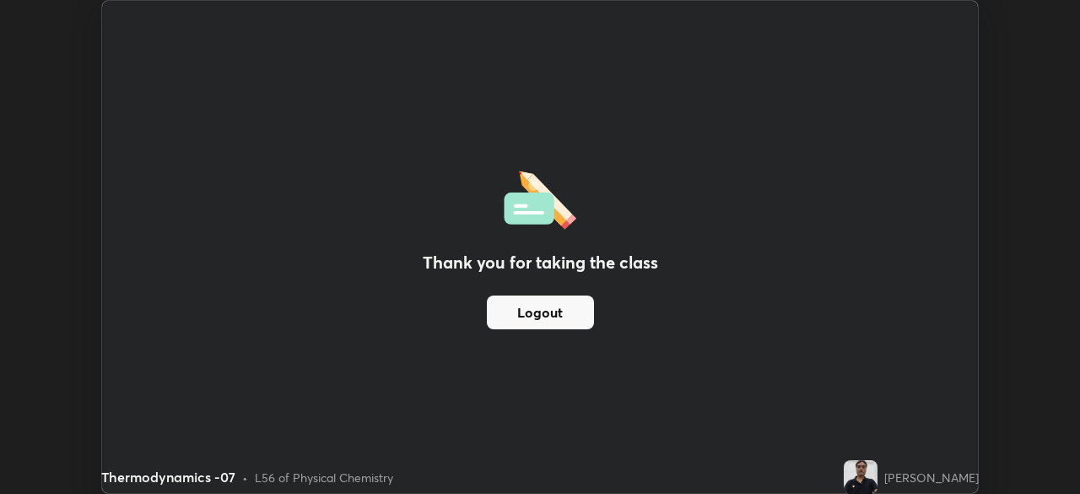
scroll to position [83886, 83300]
